Goal: Navigation & Orientation: Find specific page/section

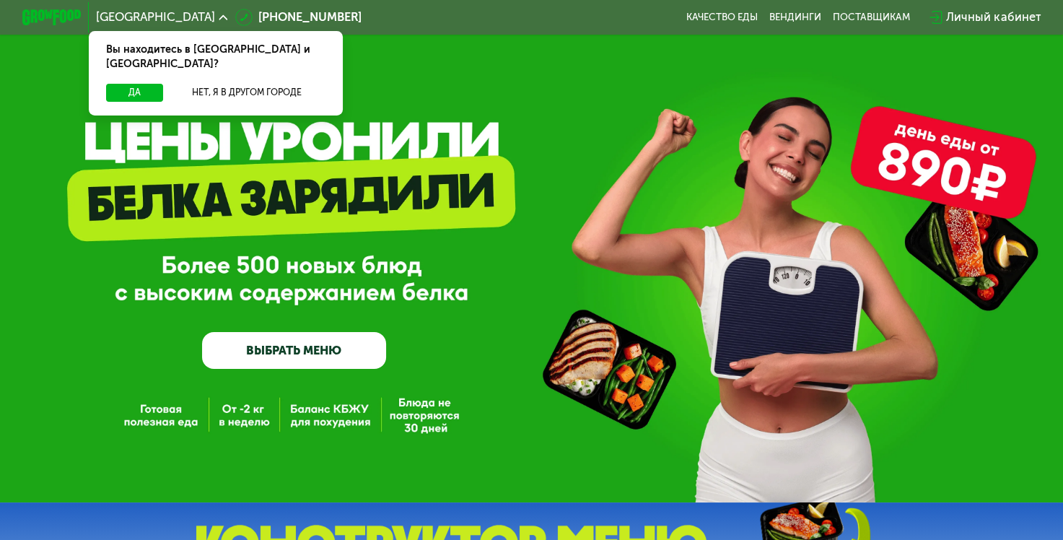
click at [133, 20] on span "Москва" at bounding box center [155, 18] width 119 height 12
click at [219, 18] on icon at bounding box center [223, 17] width 9 height 9
click at [193, 84] on button "Нет, я в другом городе" at bounding box center [247, 93] width 156 height 18
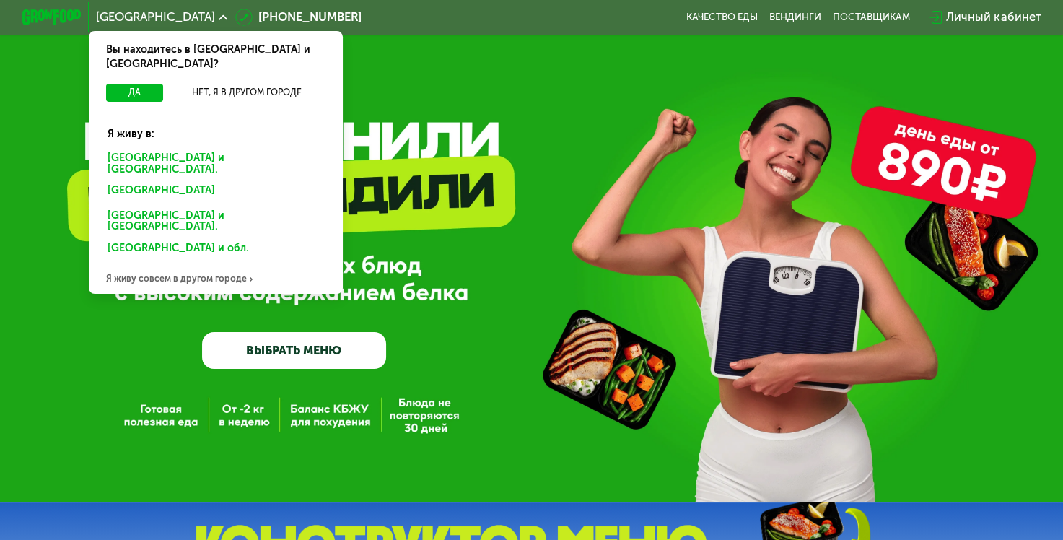
click at [165, 180] on div "Санкт-Петербурге и обл." at bounding box center [212, 192] width 230 height 24
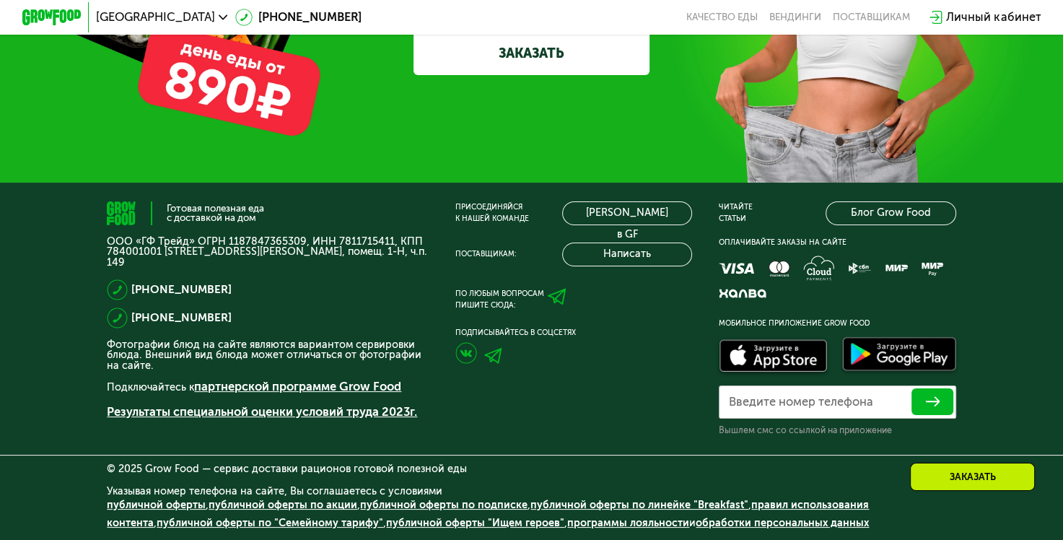
scroll to position [4461, 0]
click at [611, 214] on link "[PERSON_NAME] в GF" at bounding box center [627, 213] width 131 height 24
click at [563, 302] on icon at bounding box center [557, 296] width 19 height 19
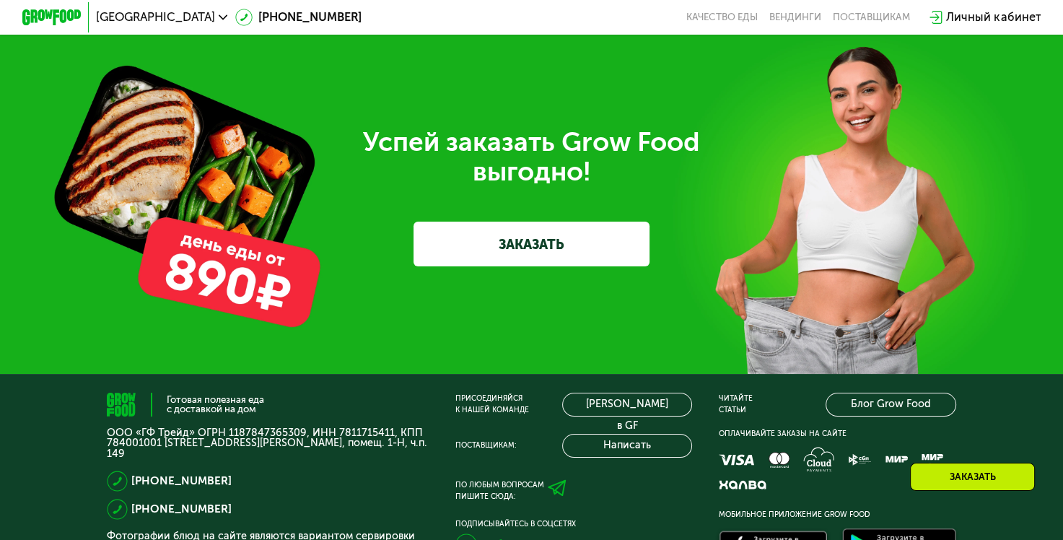
scroll to position [4464, 0]
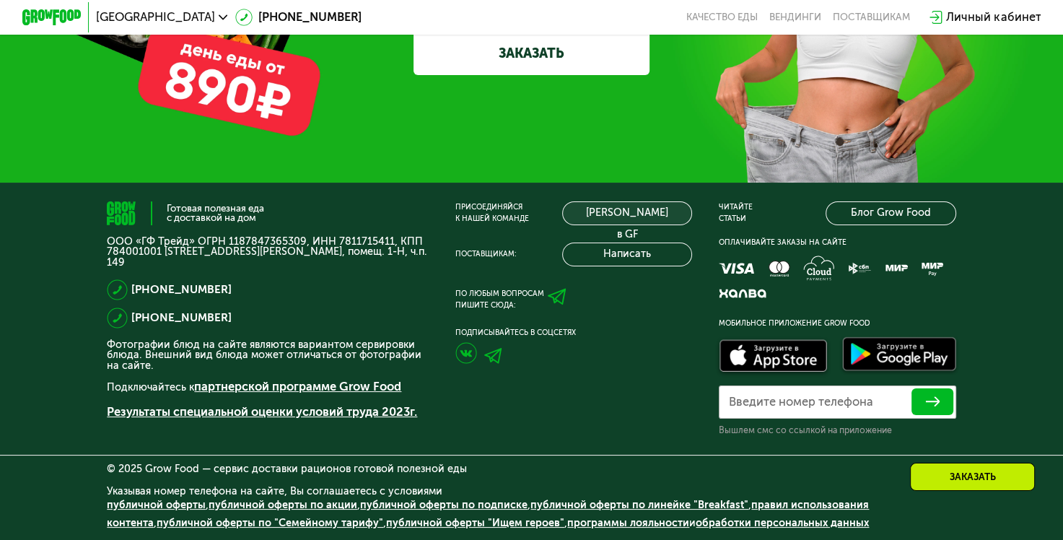
click at [581, 202] on link "[PERSON_NAME] в GF" at bounding box center [627, 213] width 131 height 24
